Goal: Check status

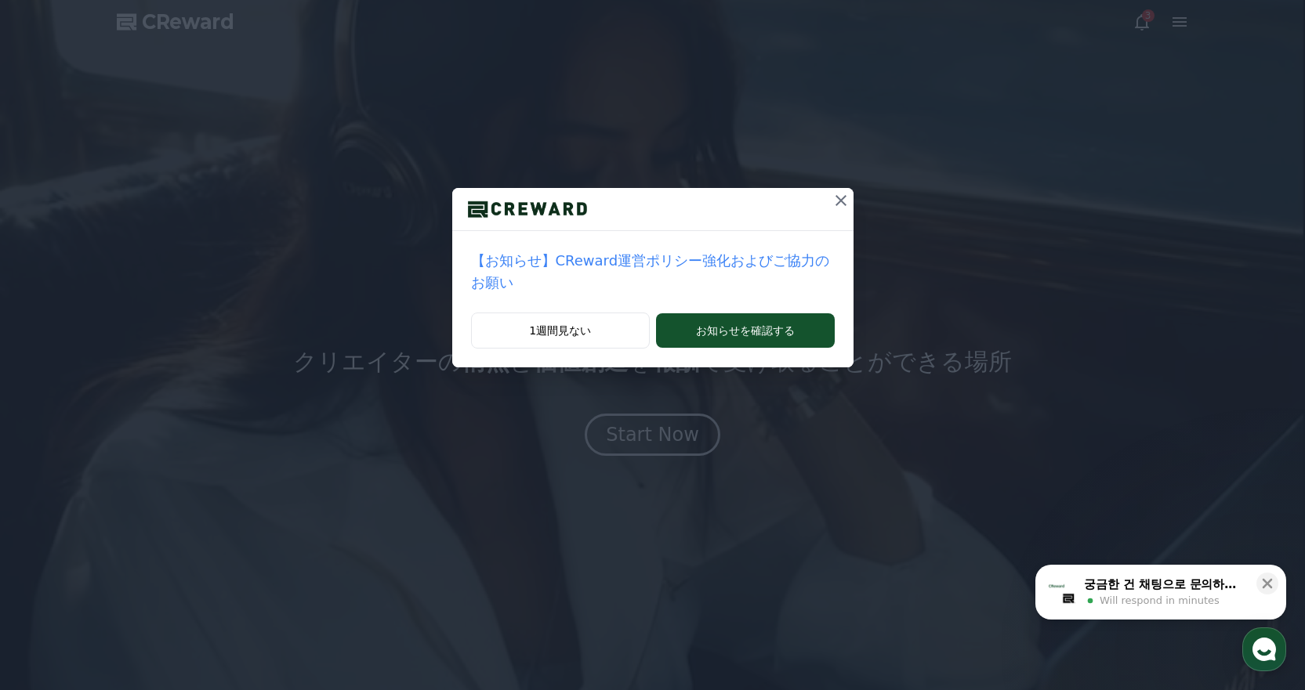
drag, startPoint x: 821, startPoint y: 195, endPoint x: 838, endPoint y: 193, distance: 16.6
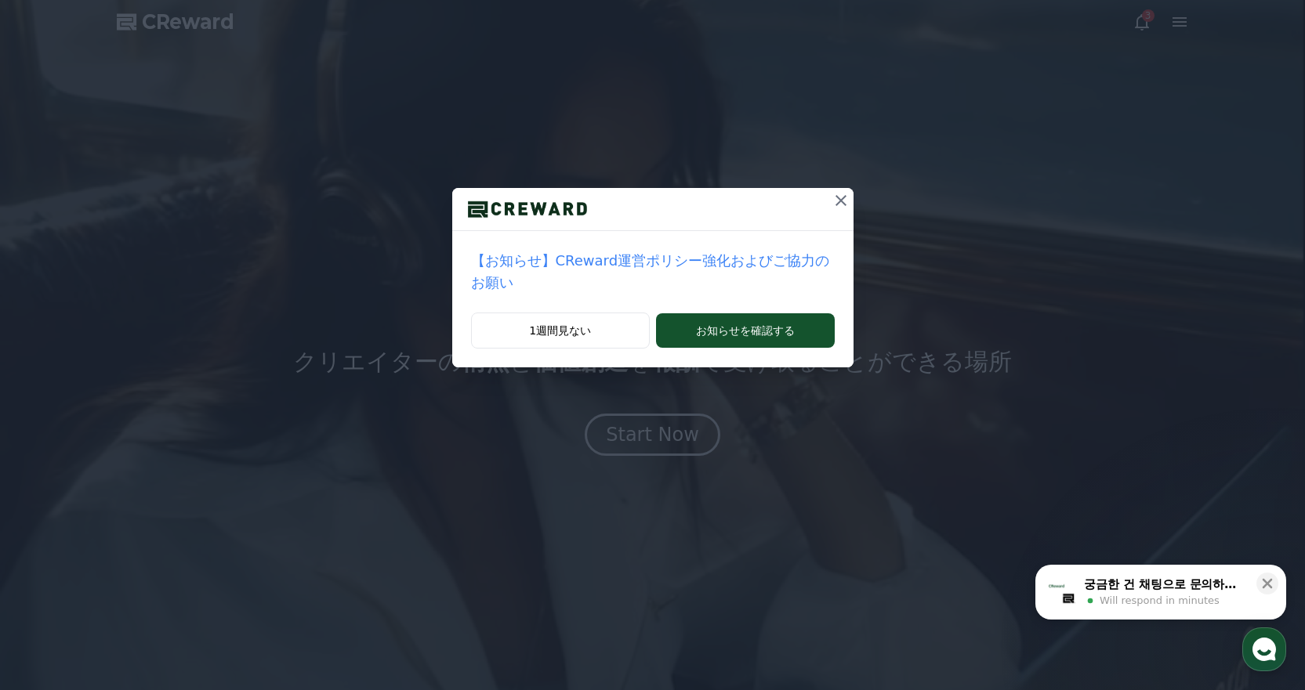
click at [831, 195] on icon at bounding box center [840, 200] width 19 height 19
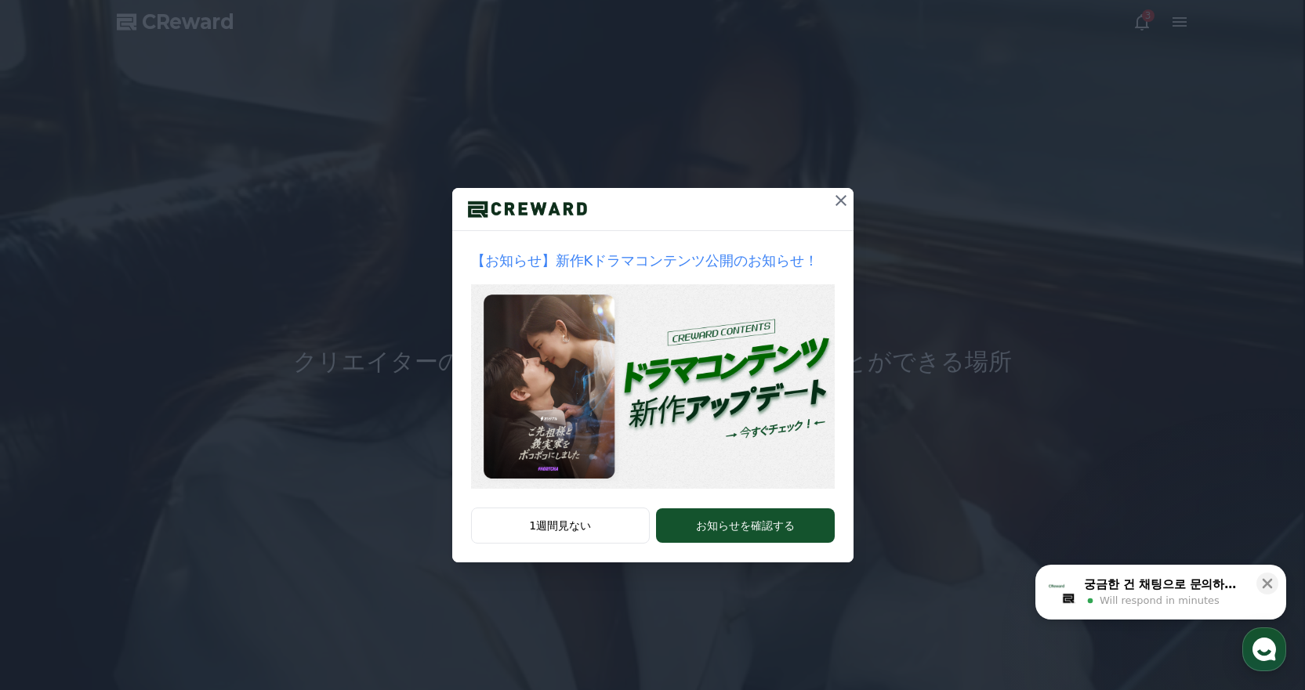
click at [839, 196] on icon at bounding box center [840, 200] width 19 height 19
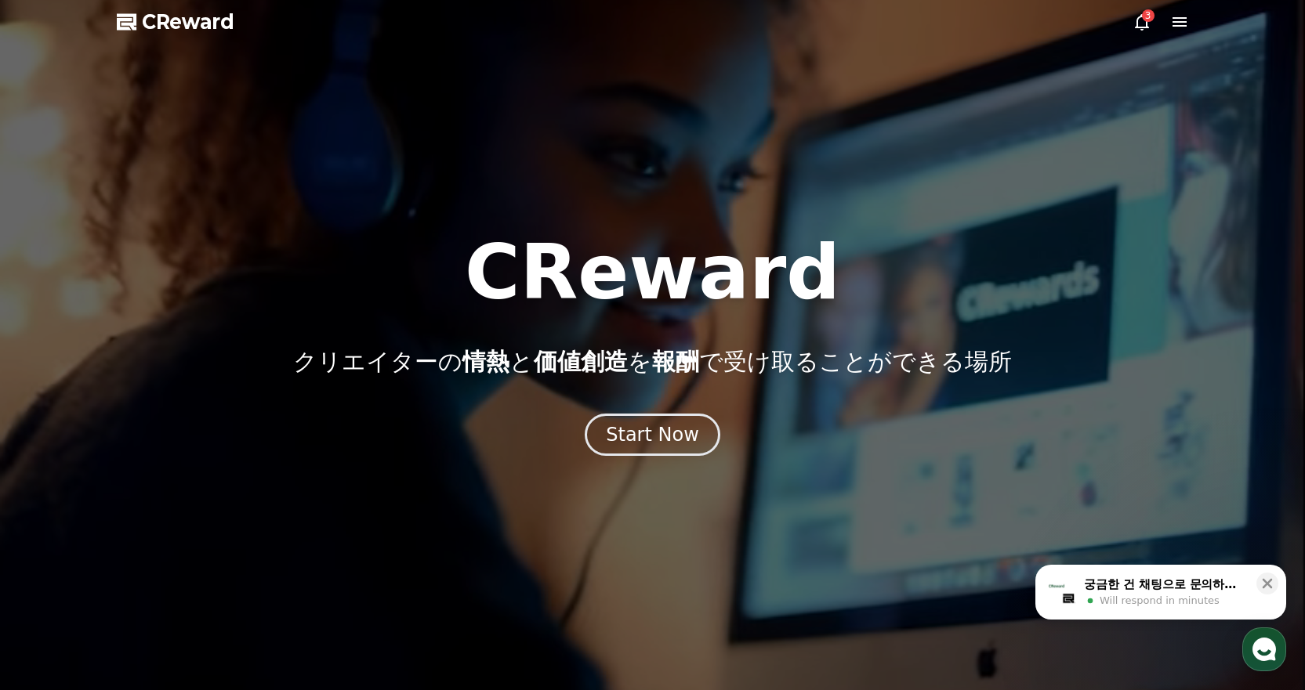
click at [1132, 25] on icon at bounding box center [1141, 22] width 19 height 19
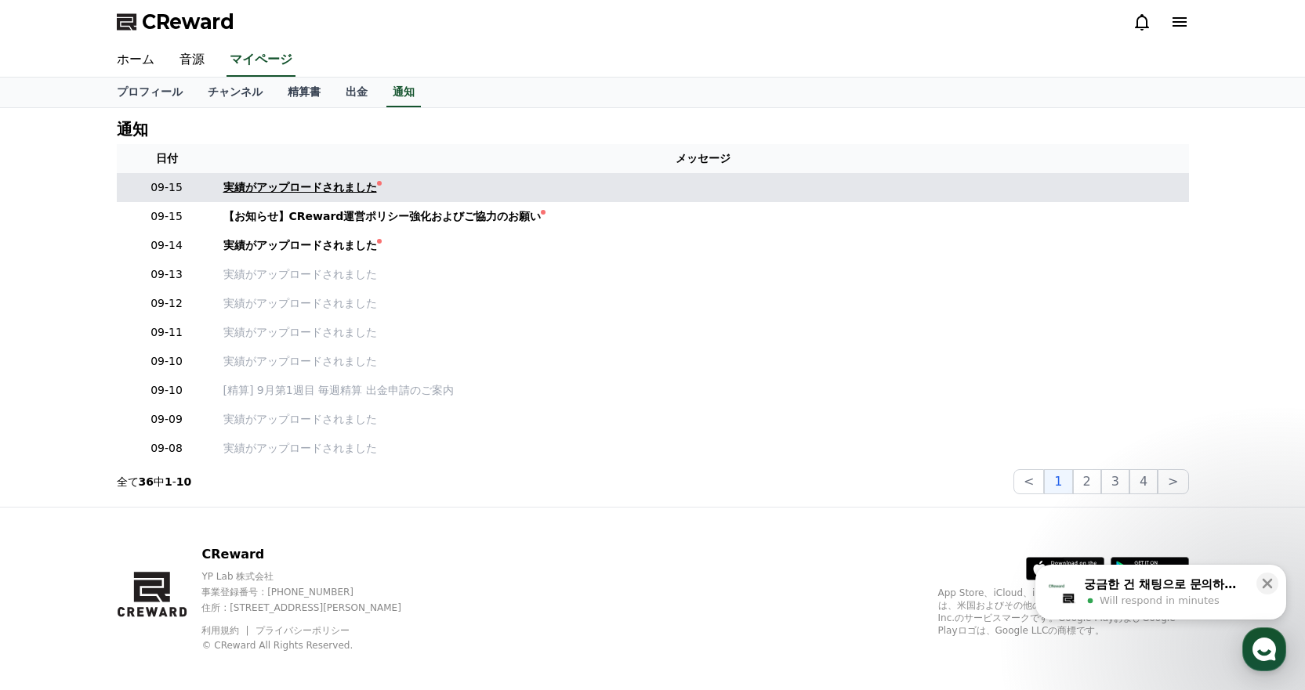
click at [273, 183] on div "実績がアップロードされました" at bounding box center [300, 187] width 154 height 16
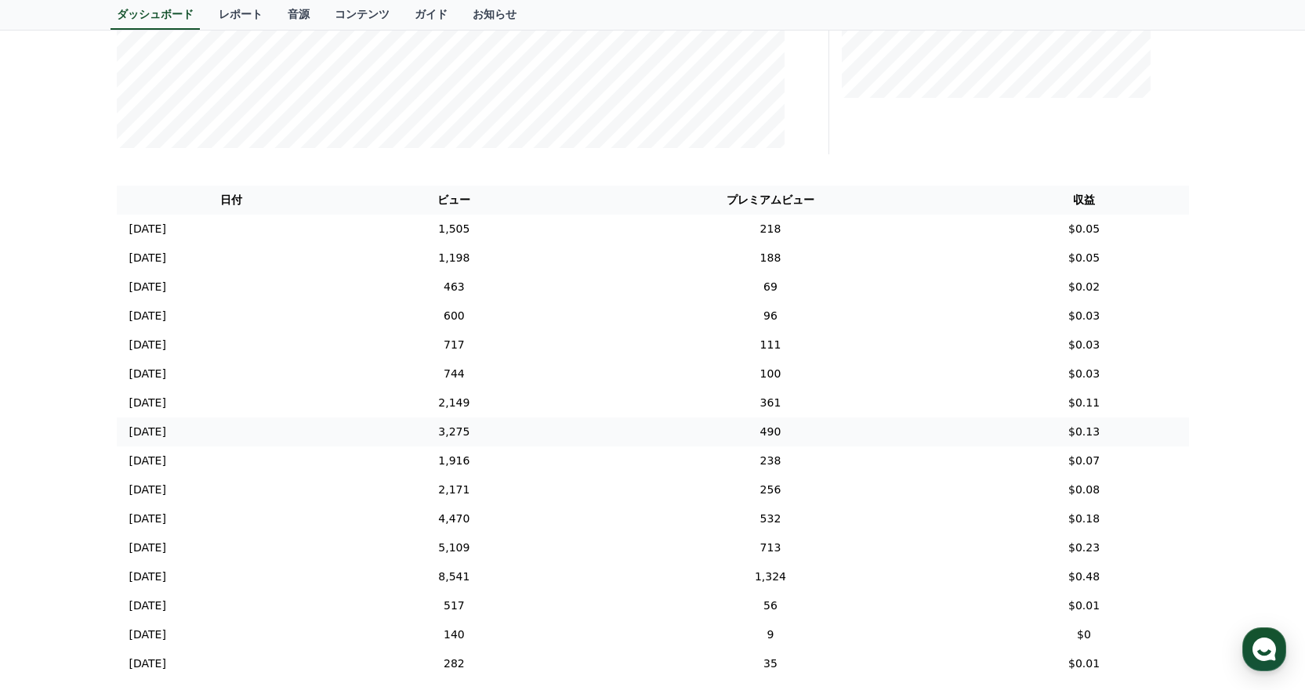
scroll to position [510, 0]
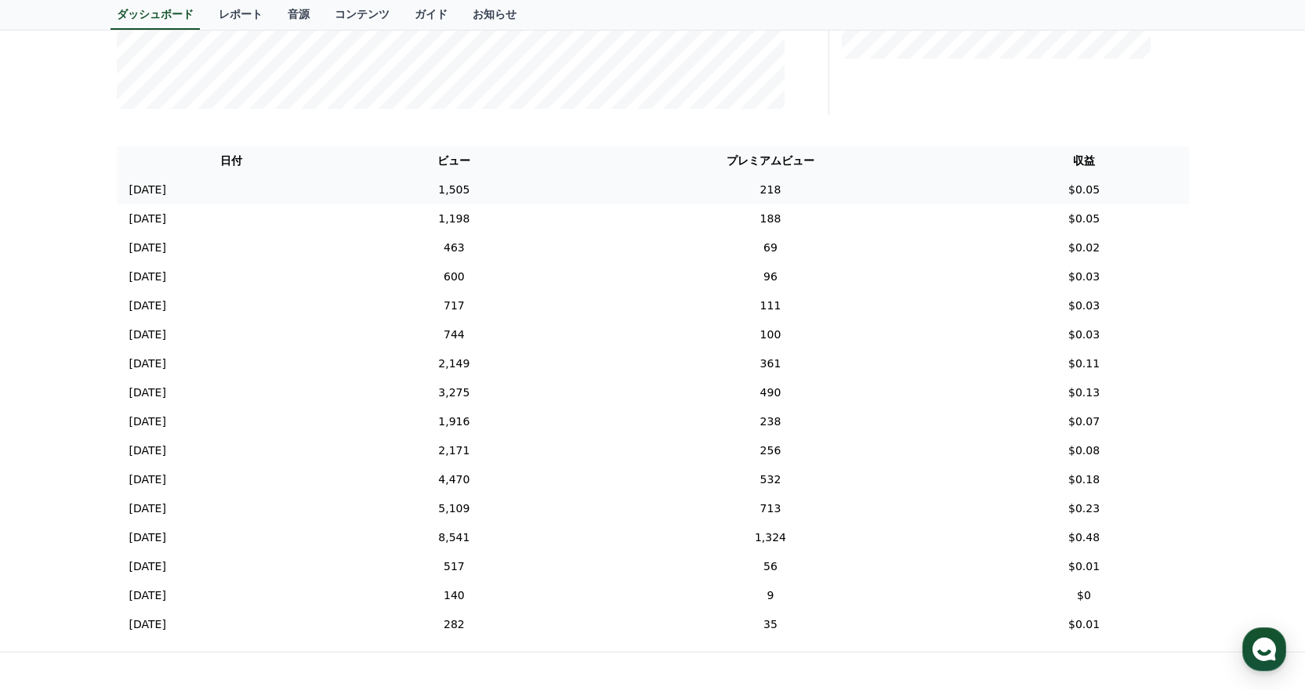
click at [190, 195] on td "[DATE] 09/13" at bounding box center [232, 190] width 230 height 29
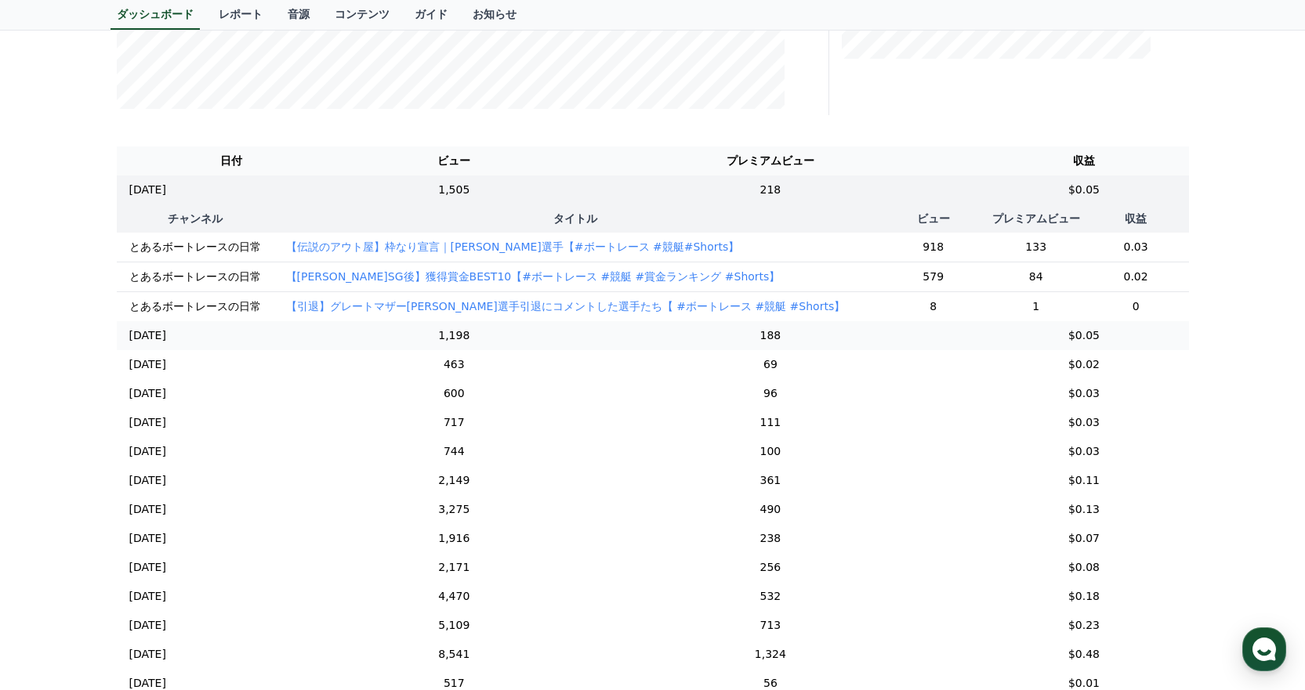
click at [304, 336] on td "[DATE] 09/12" at bounding box center [232, 335] width 230 height 29
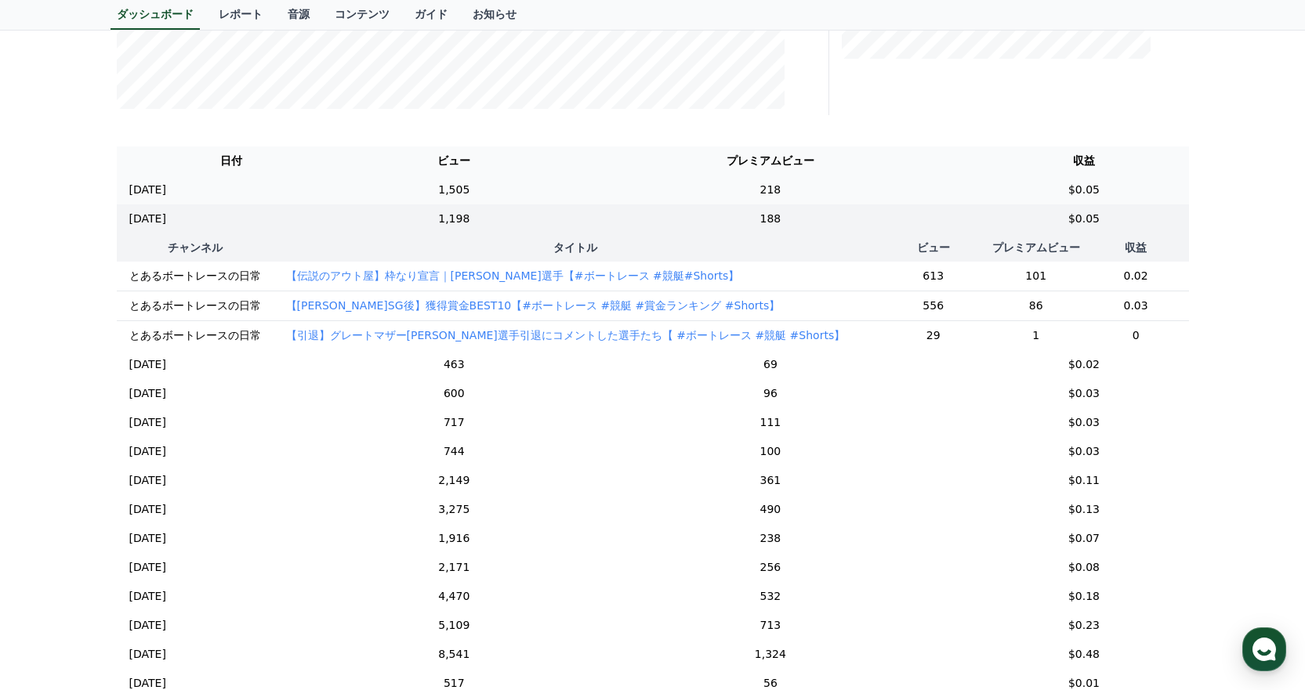
click at [647, 193] on td "218" at bounding box center [770, 190] width 418 height 29
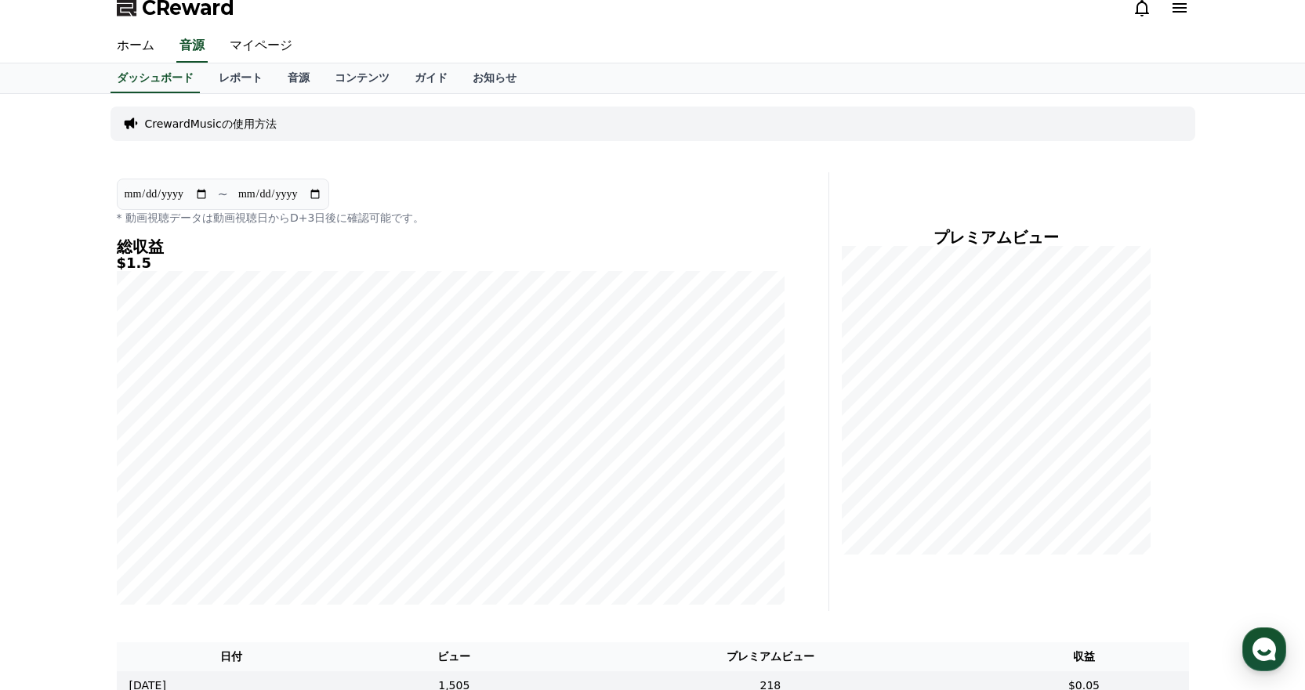
scroll to position [0, 0]
